Goal: Download file/media

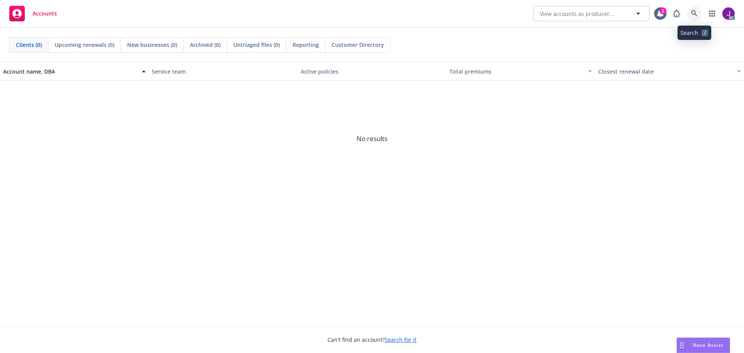
click at [691, 10] on link at bounding box center [693, 13] width 15 height 15
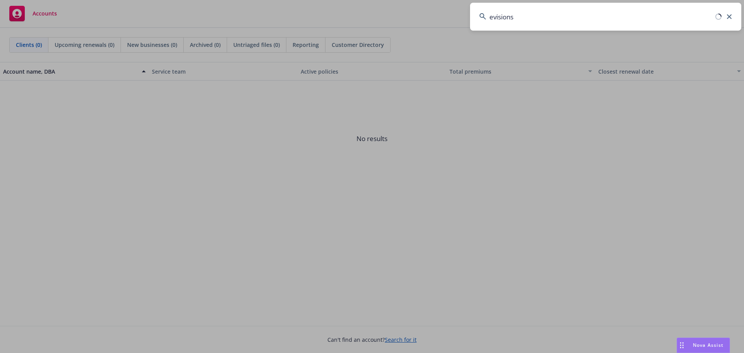
type input "evisions"
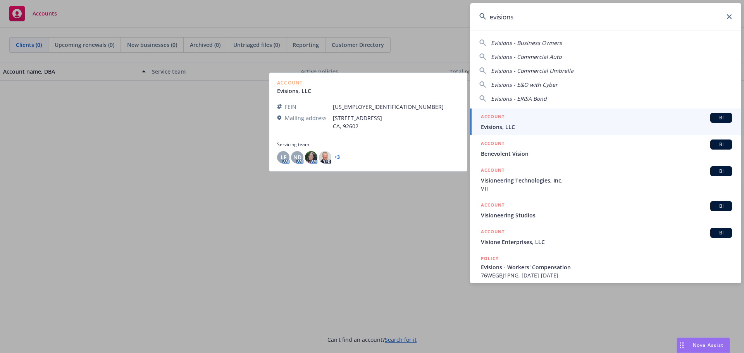
click at [485, 134] on link "ACCOUNT BI Evisions, LLC" at bounding box center [605, 121] width 271 height 27
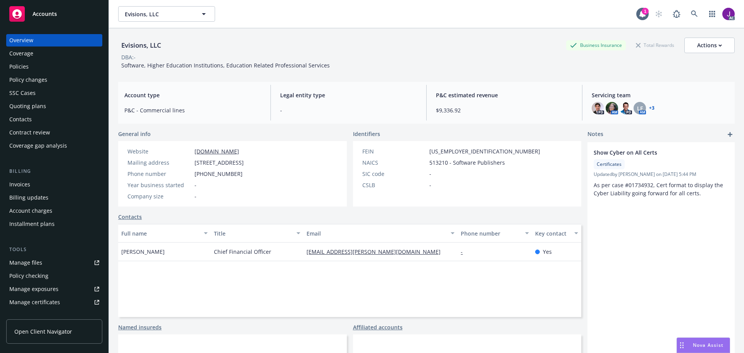
click at [20, 57] on div "Coverage" at bounding box center [21, 53] width 24 height 12
click at [18, 66] on div "Policies" at bounding box center [18, 66] width 19 height 12
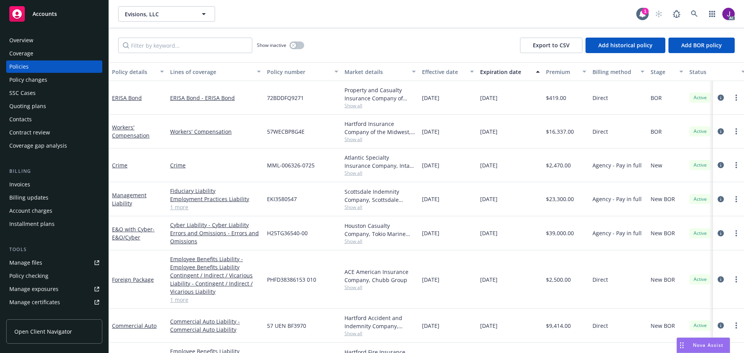
scroll to position [77, 0]
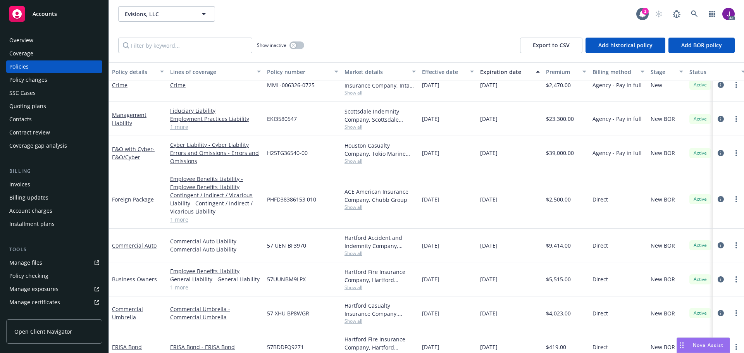
click at [177, 128] on link "1 more" at bounding box center [215, 127] width 91 height 8
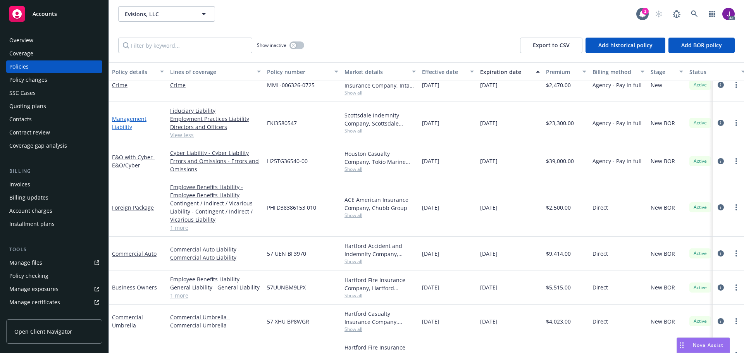
click at [127, 126] on link "Management Liability" at bounding box center [129, 122] width 34 height 15
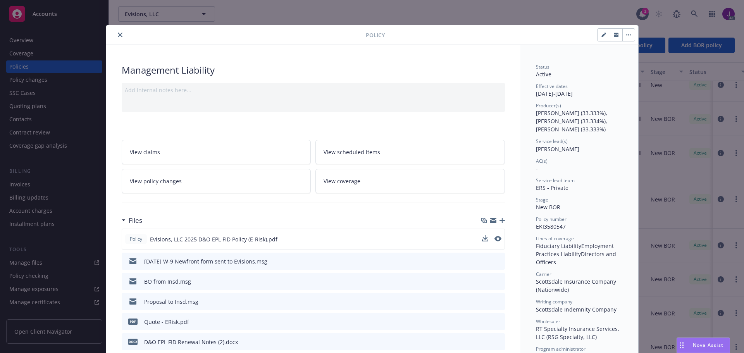
click at [482, 241] on button at bounding box center [485, 239] width 6 height 8
click at [481, 241] on icon "download file" at bounding box center [484, 239] width 6 height 6
